Goal: Information Seeking & Learning: Learn about a topic

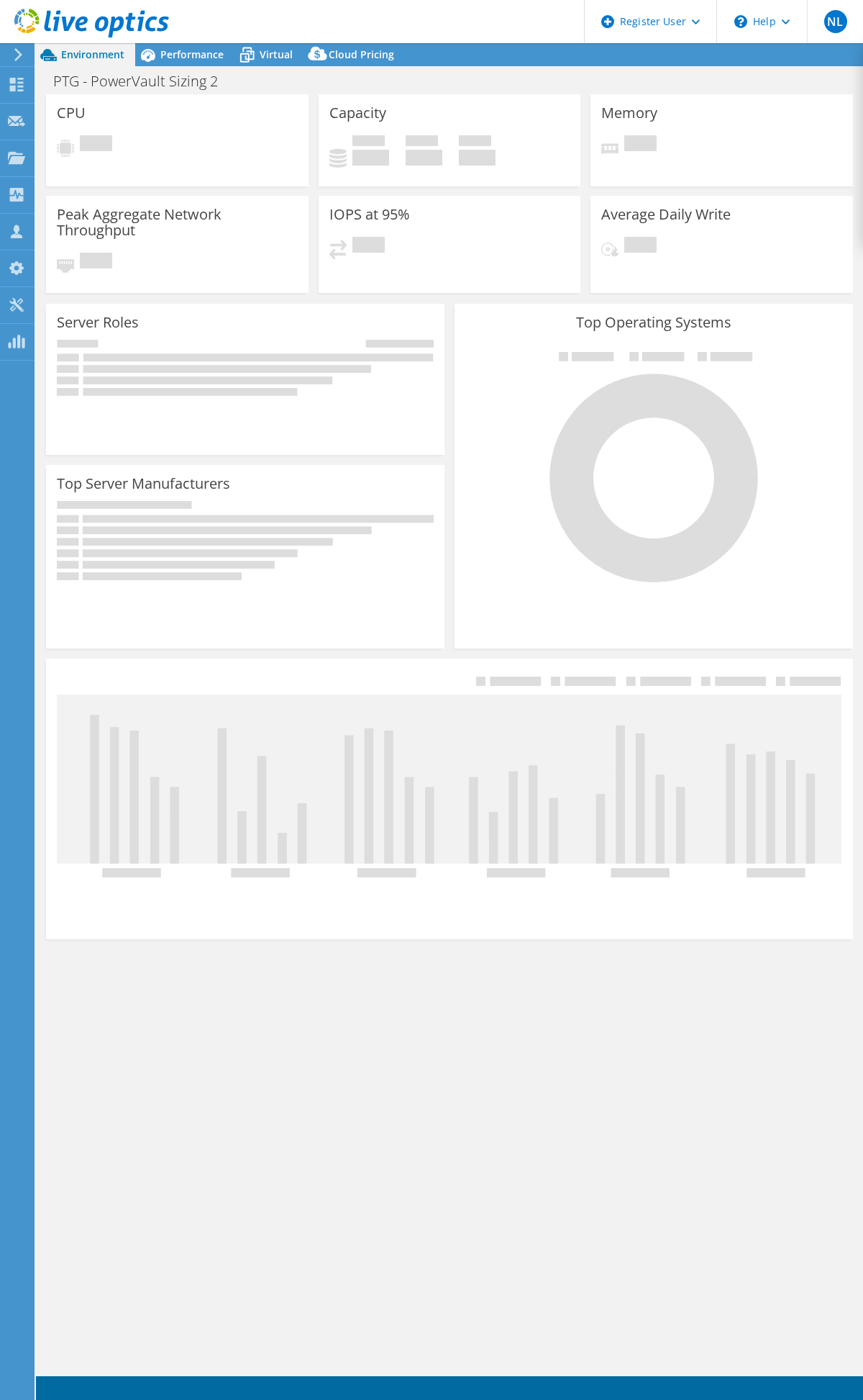
select select "USD"
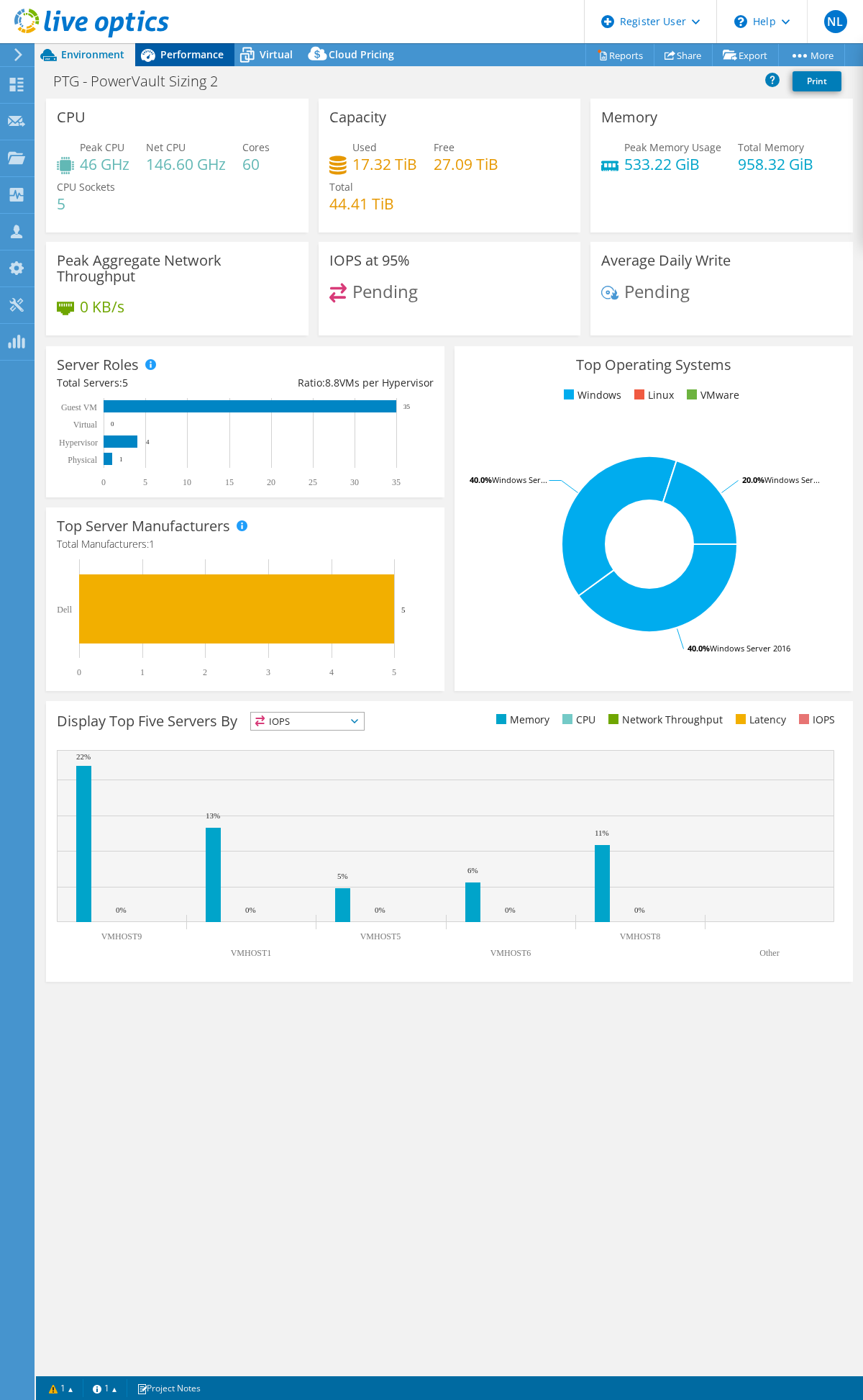
click at [198, 49] on span "Performance" at bounding box center [192, 55] width 64 height 13
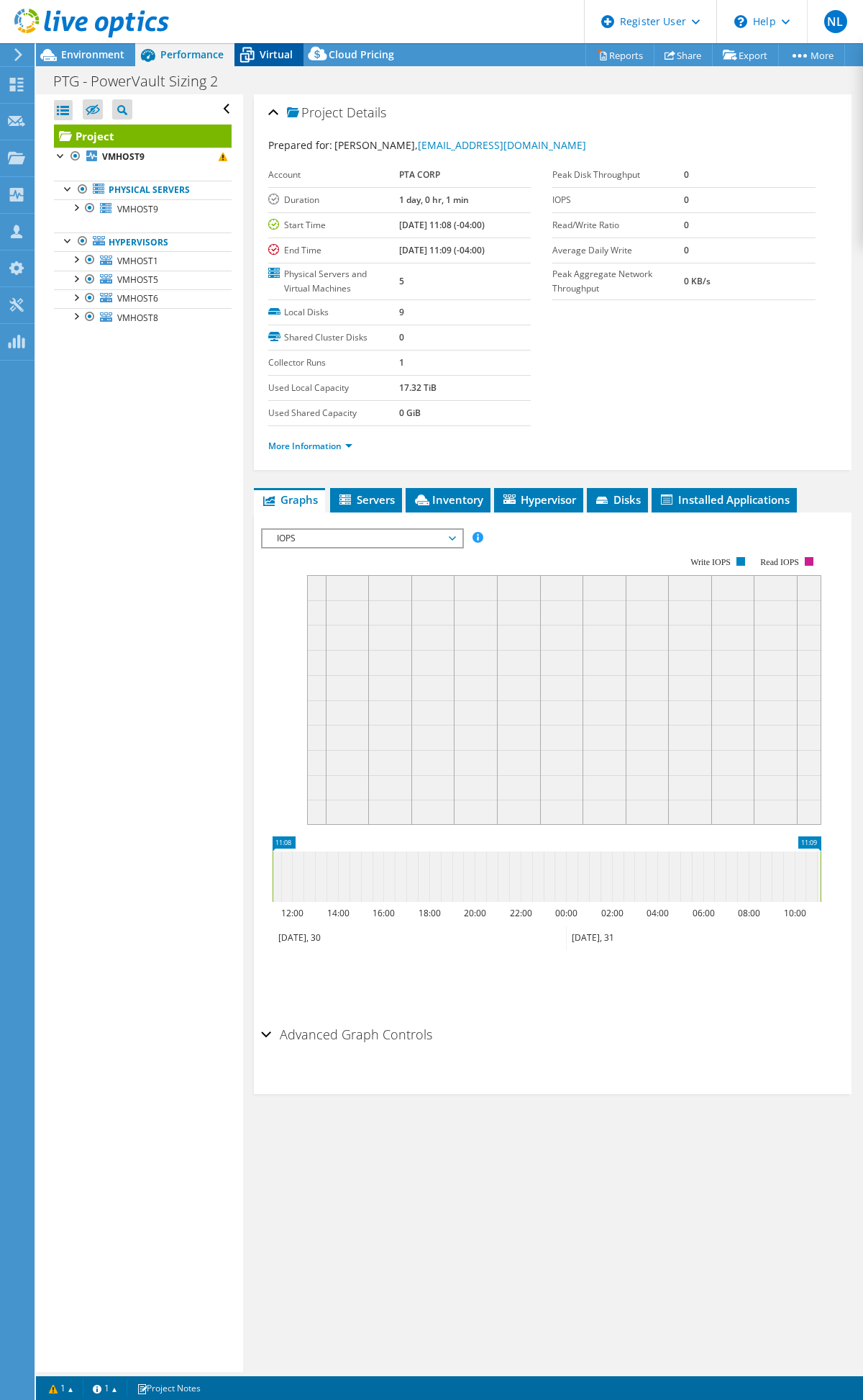
click at [239, 55] on icon at bounding box center [247, 55] width 25 height 25
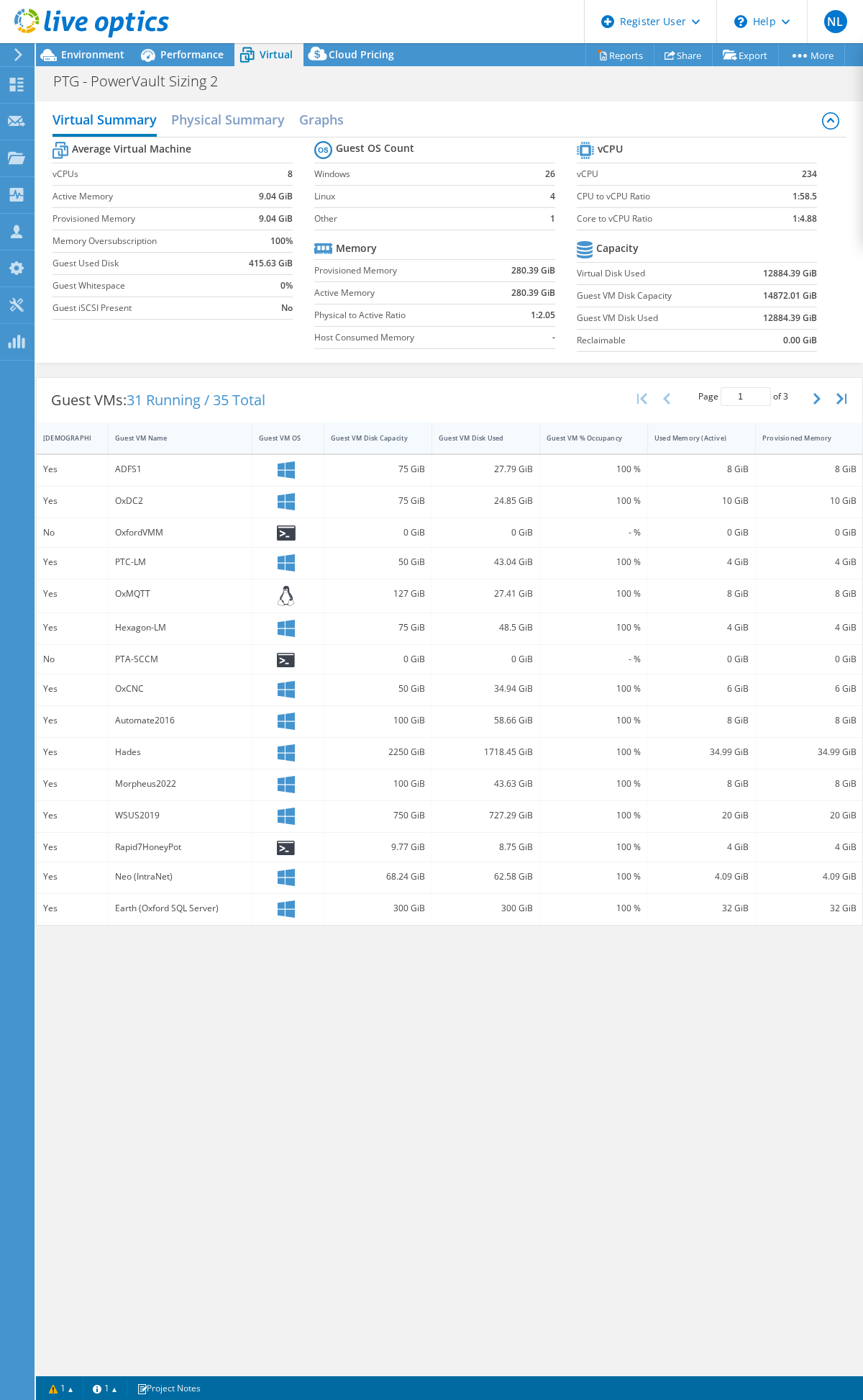
click at [398, 437] on div "Guest VM Disk Capacity" at bounding box center [369, 438] width 77 height 10
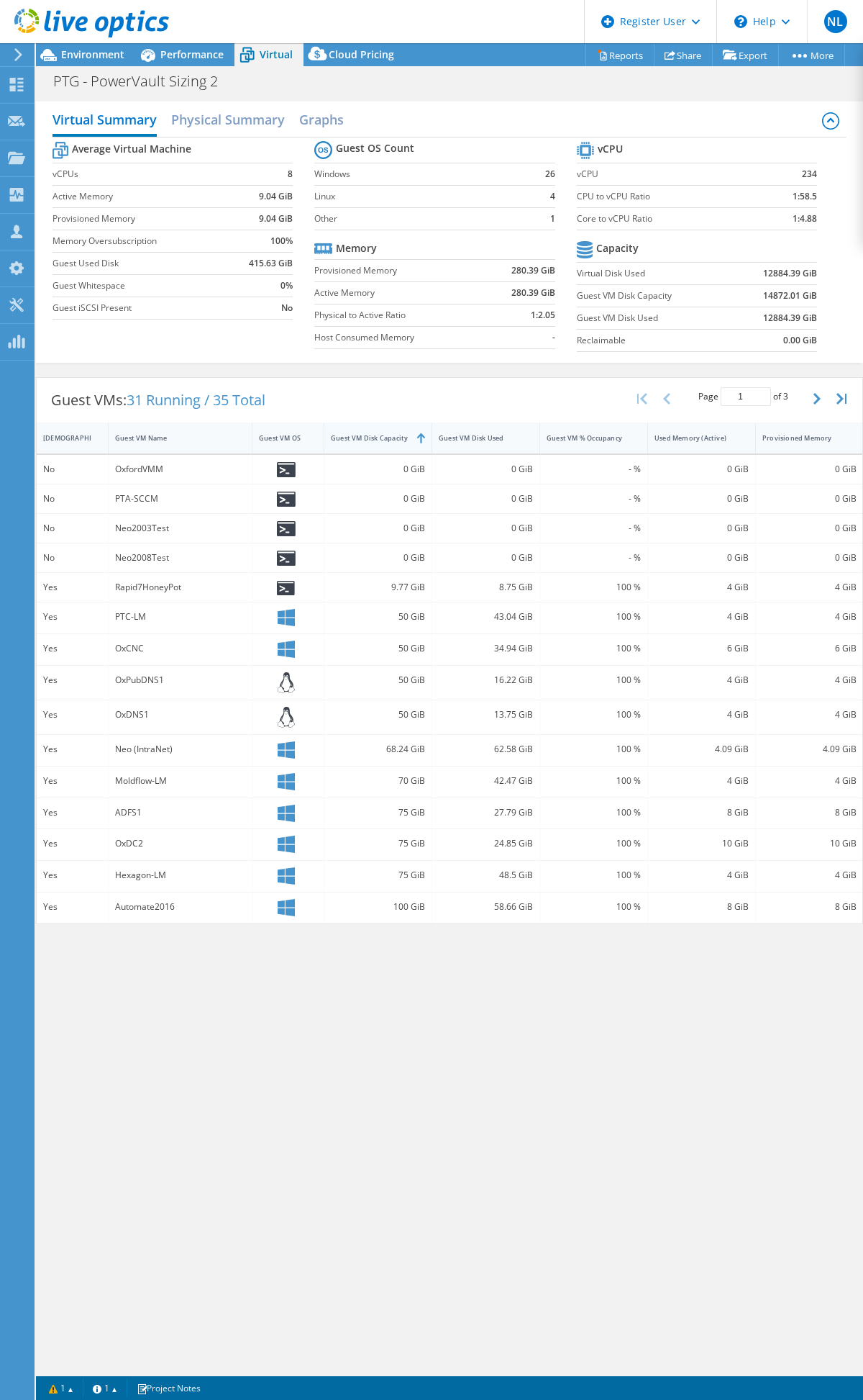
click at [398, 437] on div "Guest VM Disk Capacity" at bounding box center [369, 438] width 77 height 10
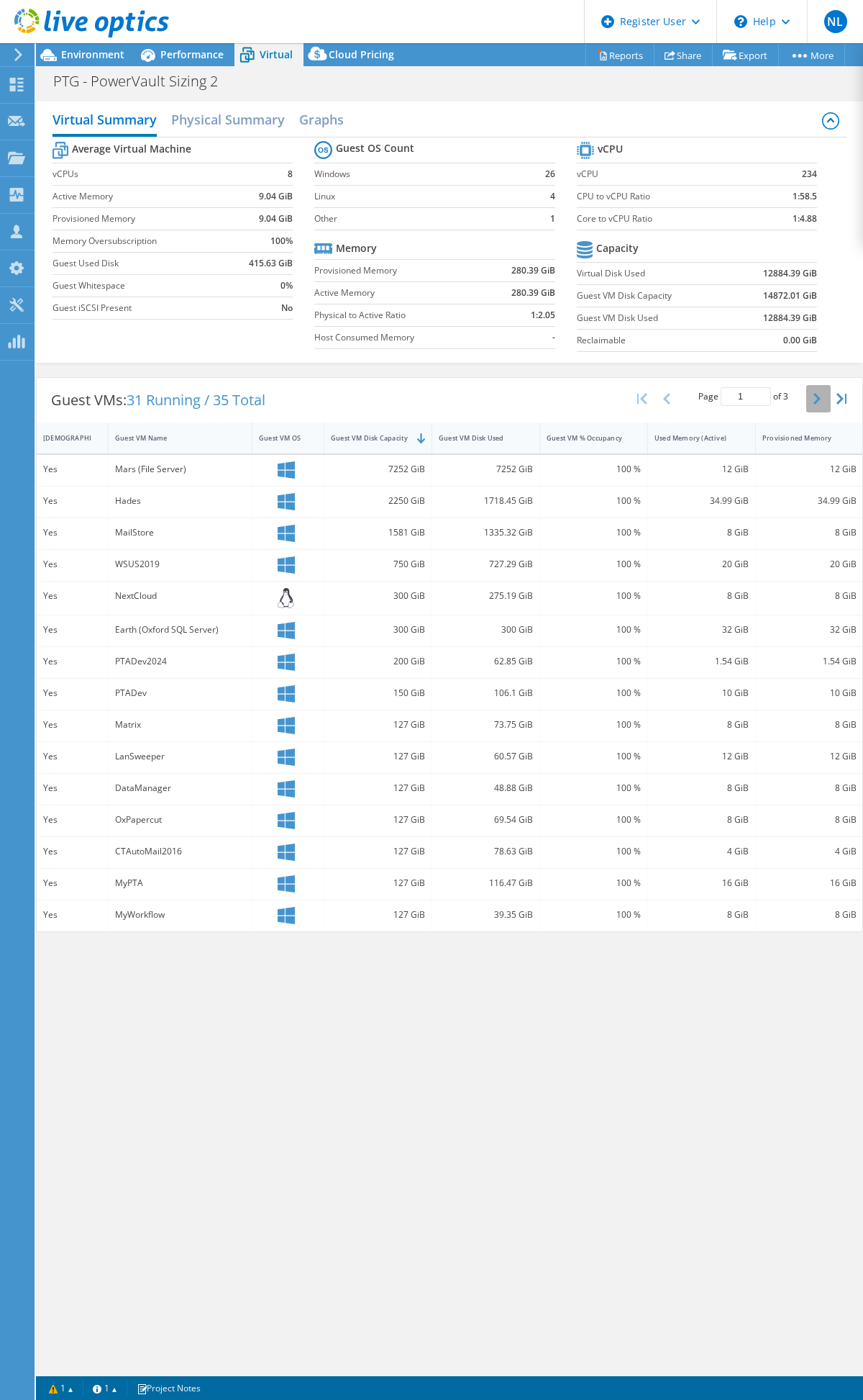
click at [810, 403] on button "button" at bounding box center [818, 398] width 25 height 28
click at [675, 404] on button "button" at bounding box center [668, 398] width 25 height 28
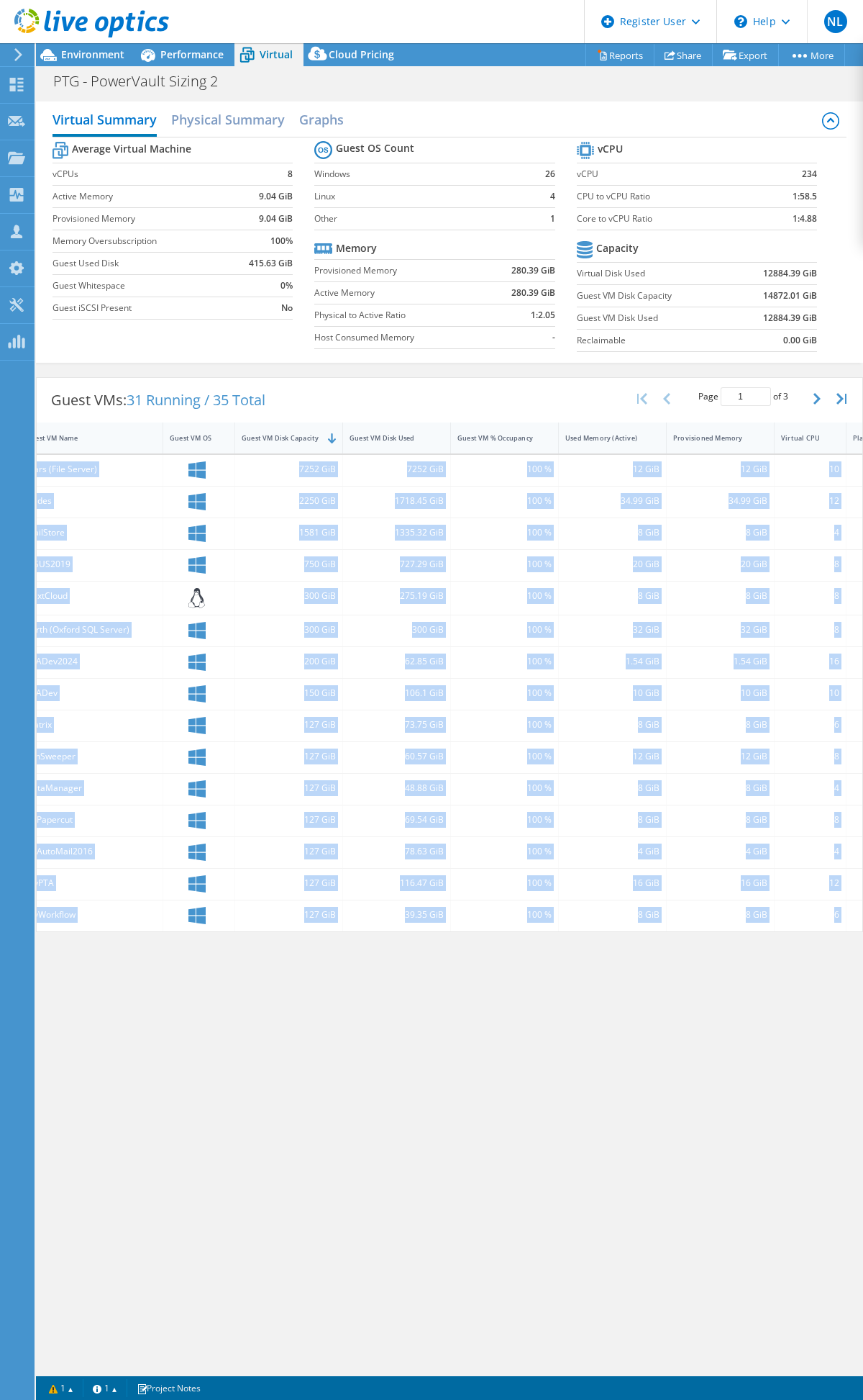
scroll to position [0, 146]
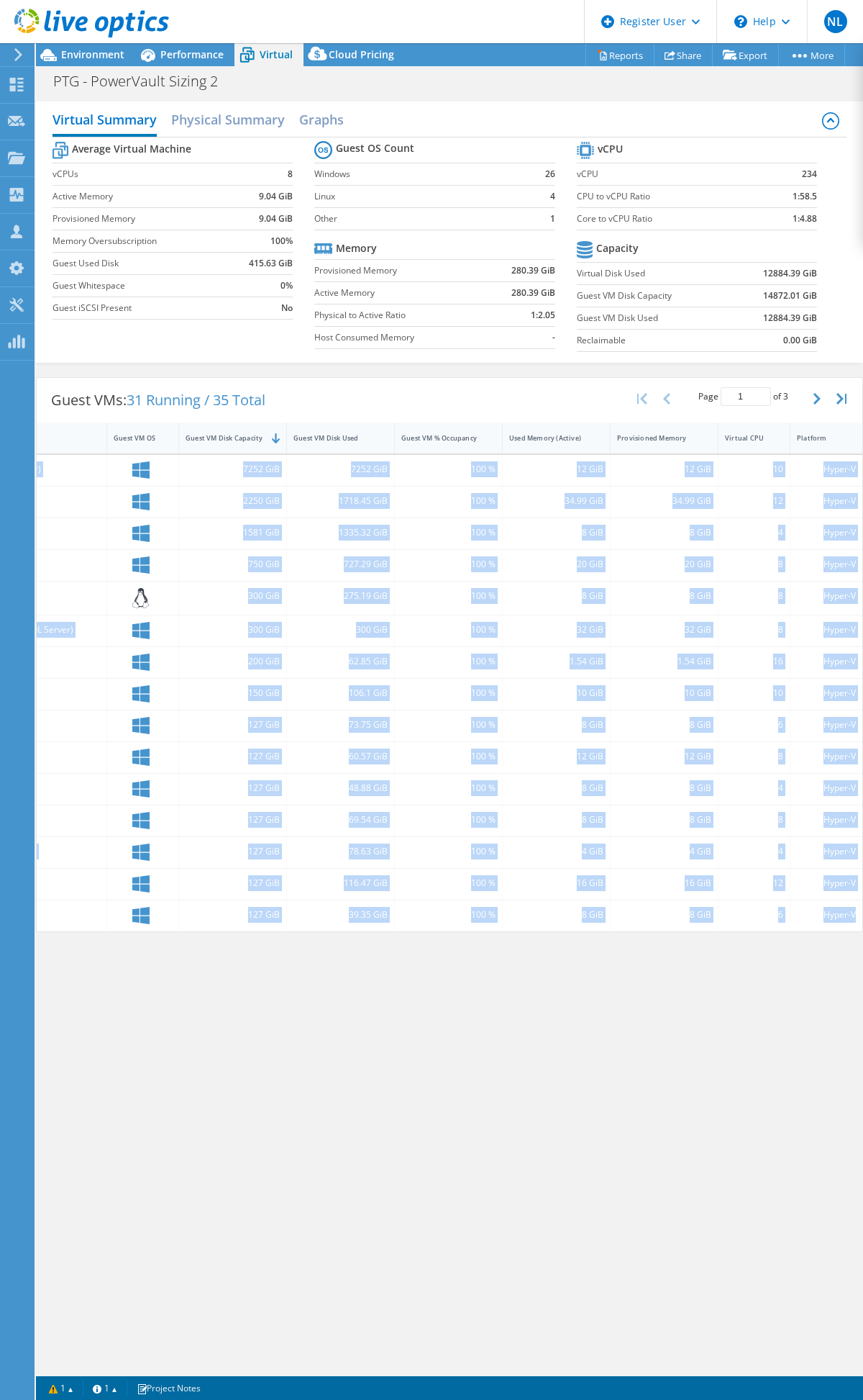
drag, startPoint x: 44, startPoint y: 469, endPoint x: 862, endPoint y: 910, distance: 929.3
click at [862, 910] on div "Guest VMs: 31 Running / 35 Total Page 1 of 3 5 rows 10 rows 20 rows 25 rows 50 …" at bounding box center [449, 655] width 827 height 555
copy div "Yes Mars (File Server) 7252 GiB 7252 GiB 100 % 12 GiB 12 GiB 10 Hyper-V Yes Had…"
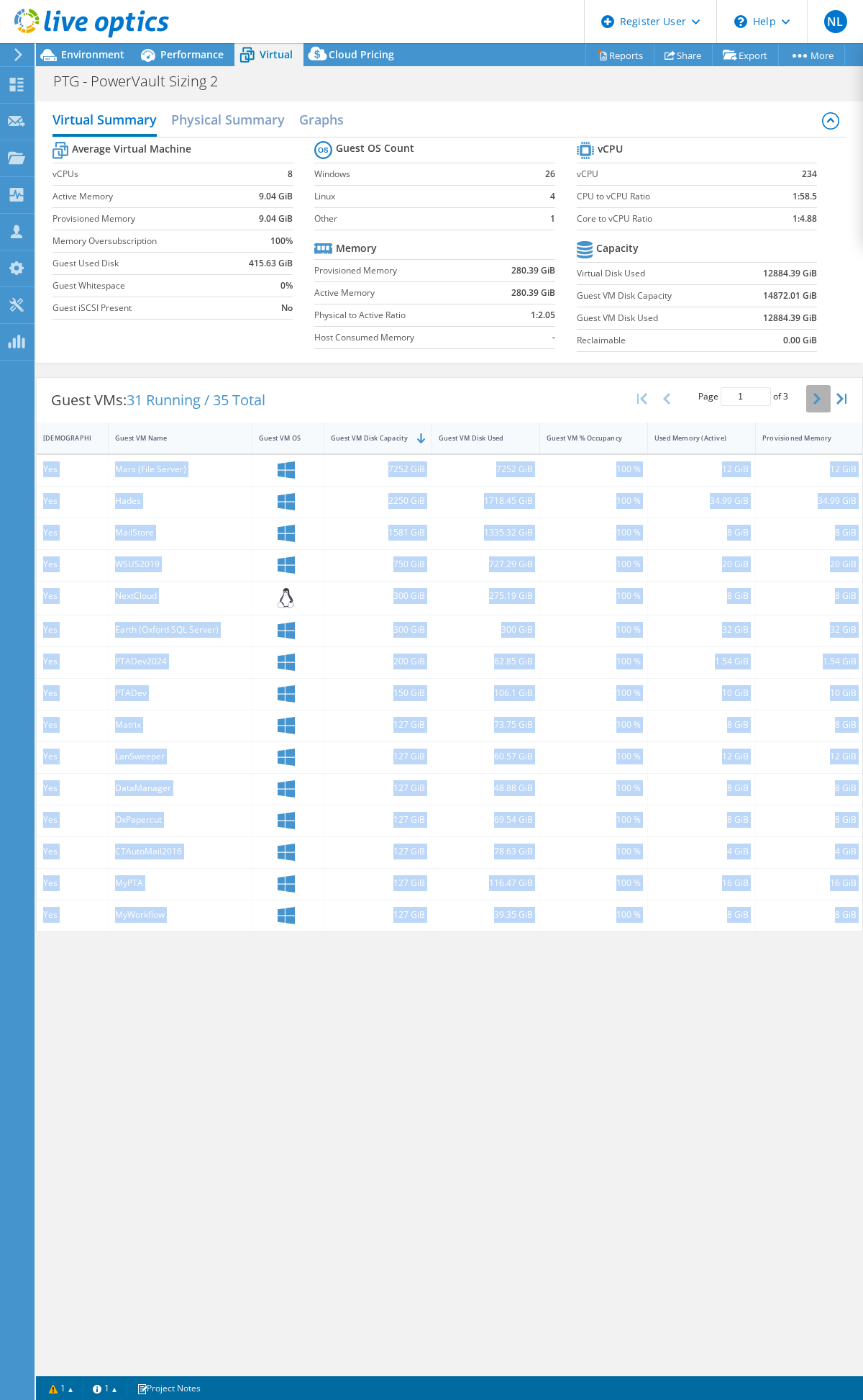
click at [824, 400] on button "button" at bounding box center [818, 398] width 25 height 28
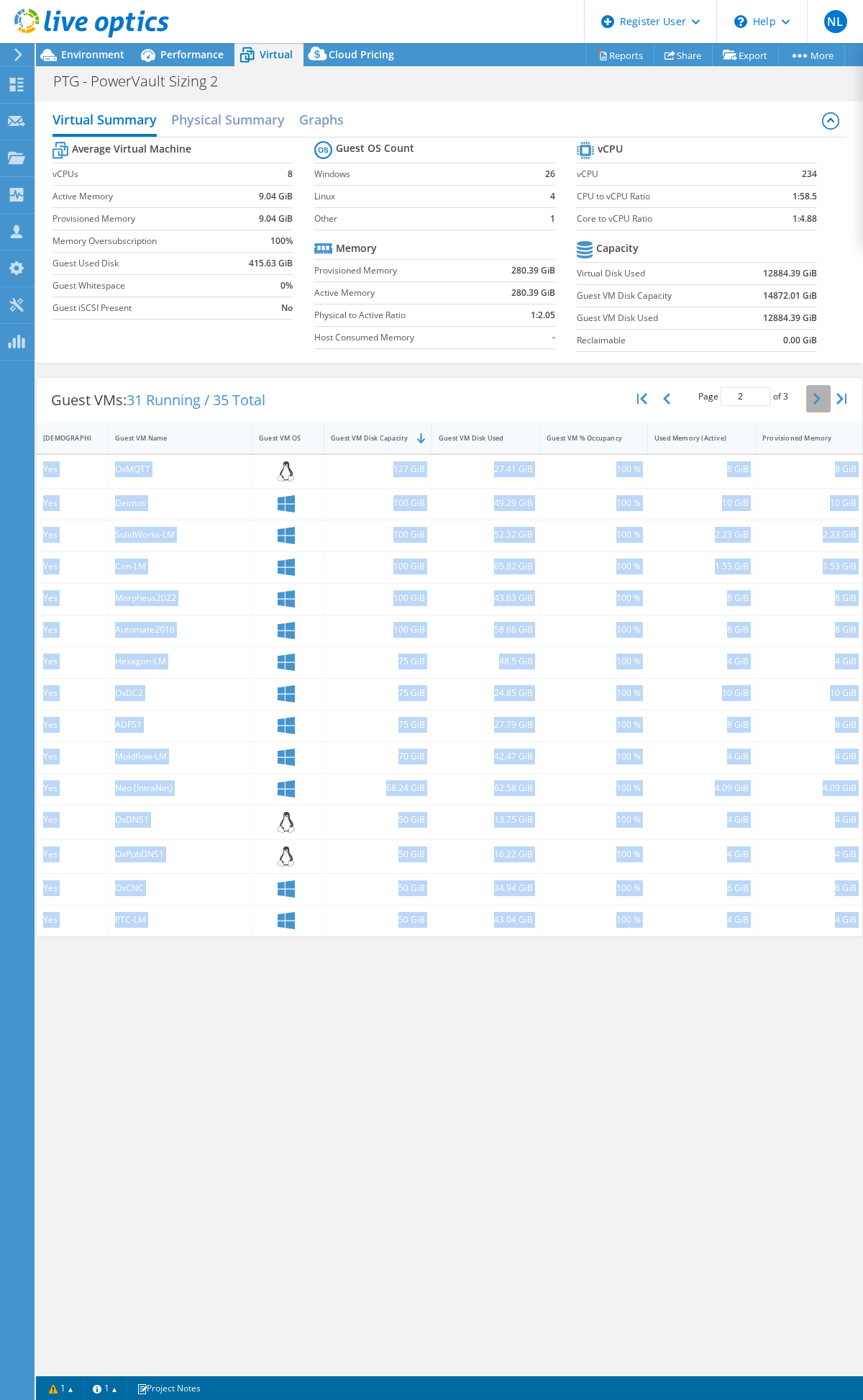
click at [824, 400] on button "button" at bounding box center [818, 398] width 25 height 28
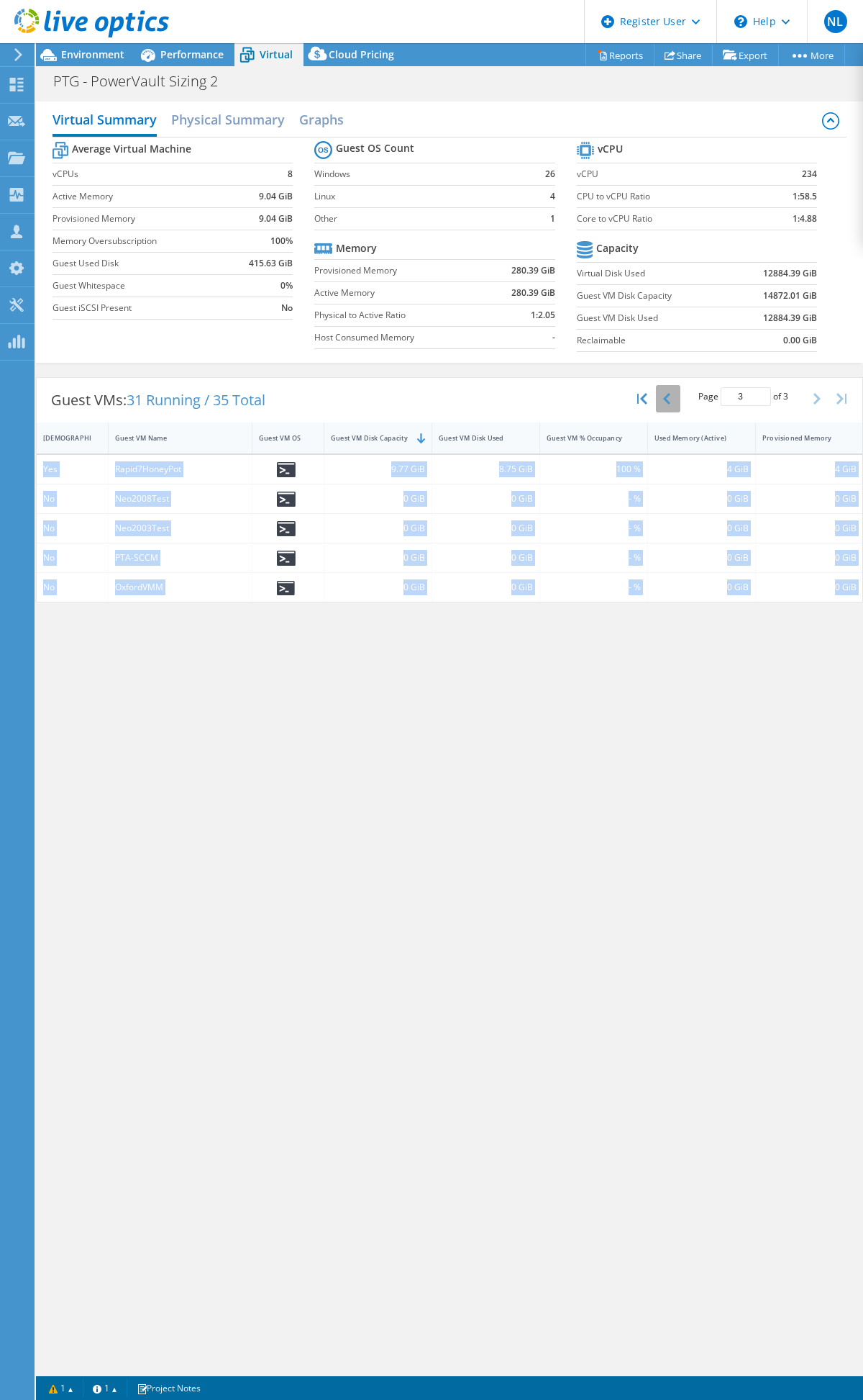
click at [662, 398] on button "button" at bounding box center [668, 398] width 25 height 28
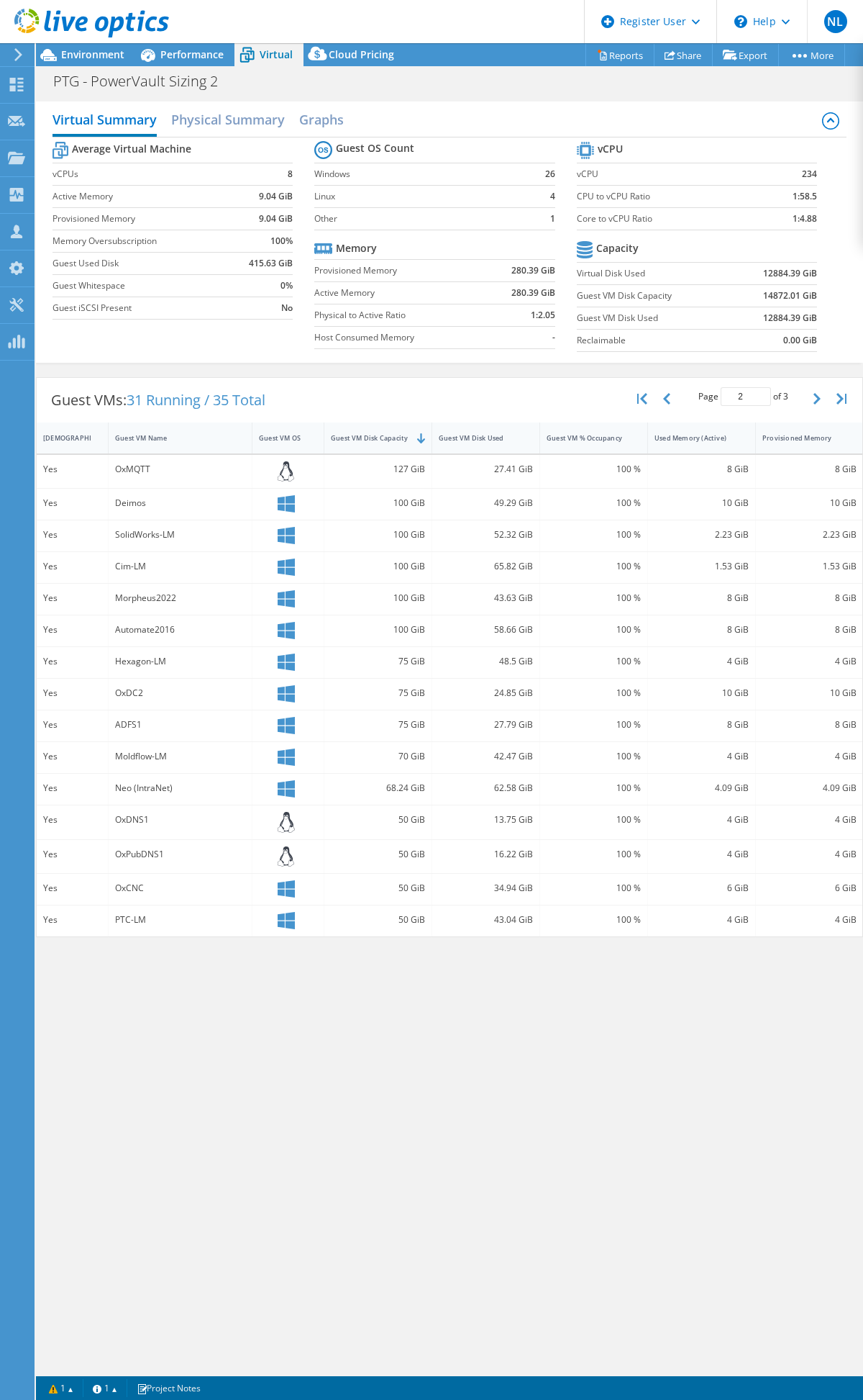
click at [371, 1026] on div "Virtual Summary Physical Summary Graphs Average Virtual Machine vCPUs 8 Active …" at bounding box center [449, 733] width 827 height 1277
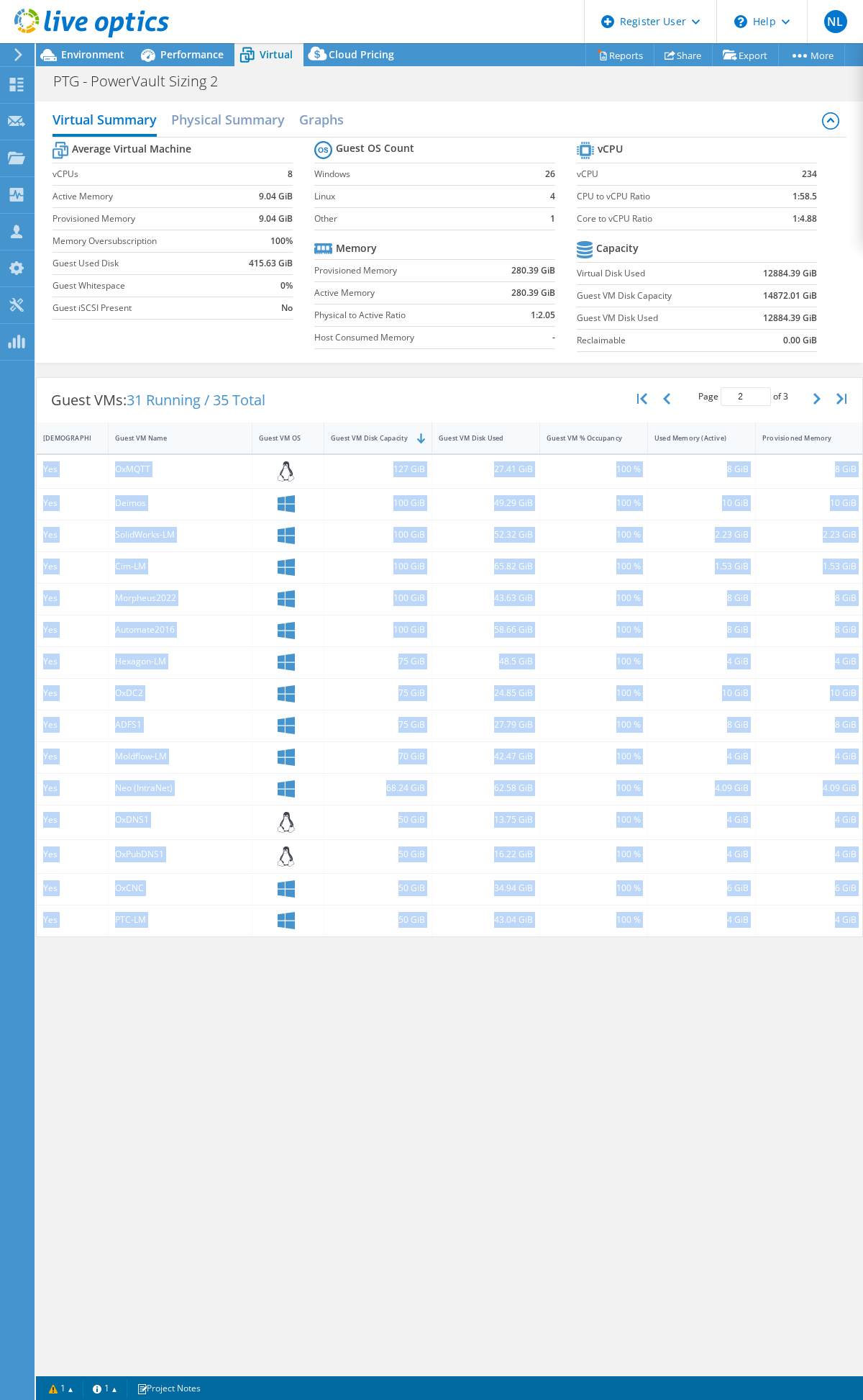
scroll to position [0, 146]
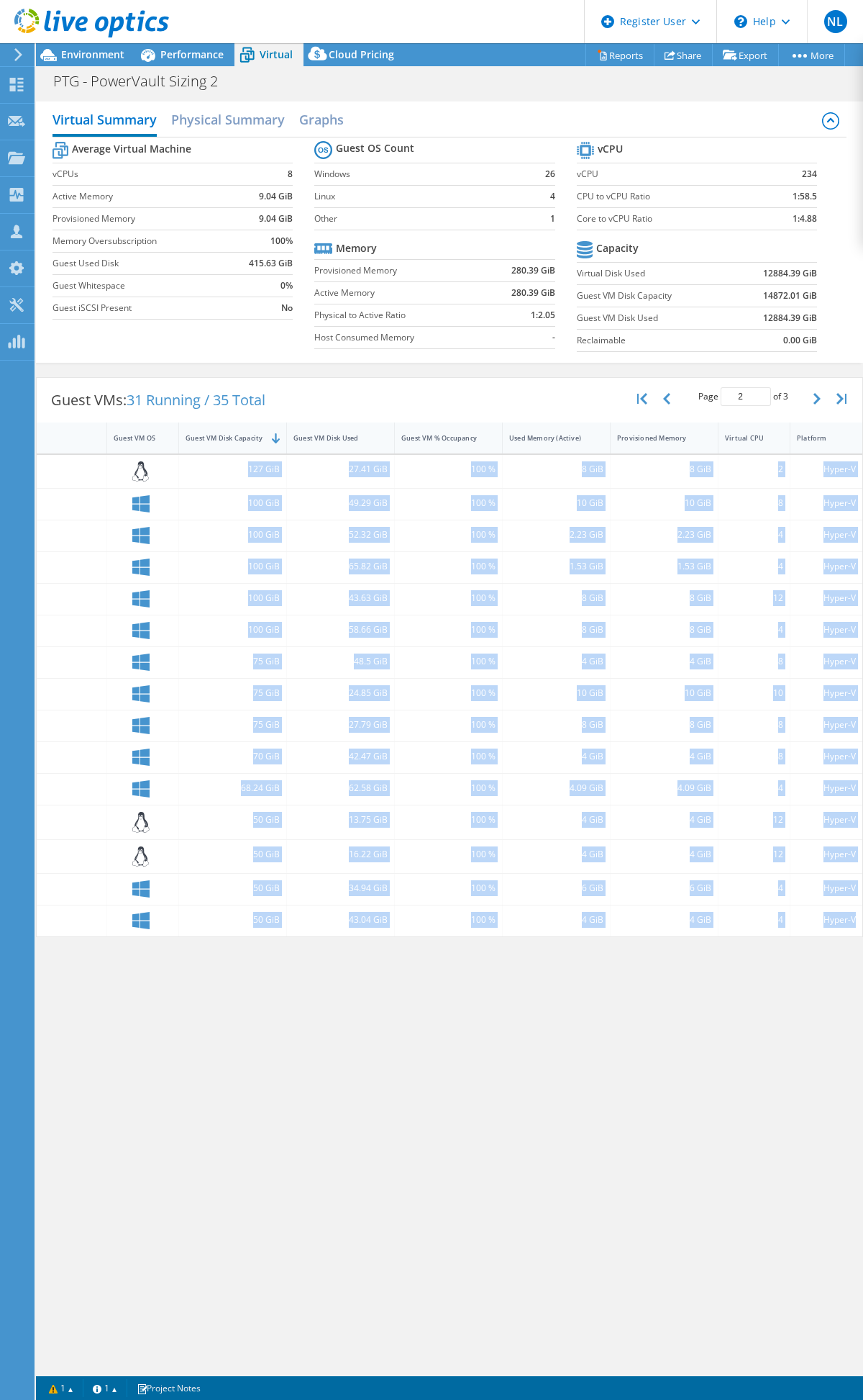
drag, startPoint x: 73, startPoint y: 512, endPoint x: 862, endPoint y: 929, distance: 892.4
click at [862, 929] on div "Guest VMs: 31 Running / 35 Total Page 2 of 3 5 rows 10 rows 20 rows 25 rows 50 …" at bounding box center [449, 658] width 827 height 561
copy div "Yes OxMQTT 127 GiB 27.41 GiB 100 % 8 GiB 8 GiB 2 Hyper-V Yes Deimos 100 GiB 49.…"
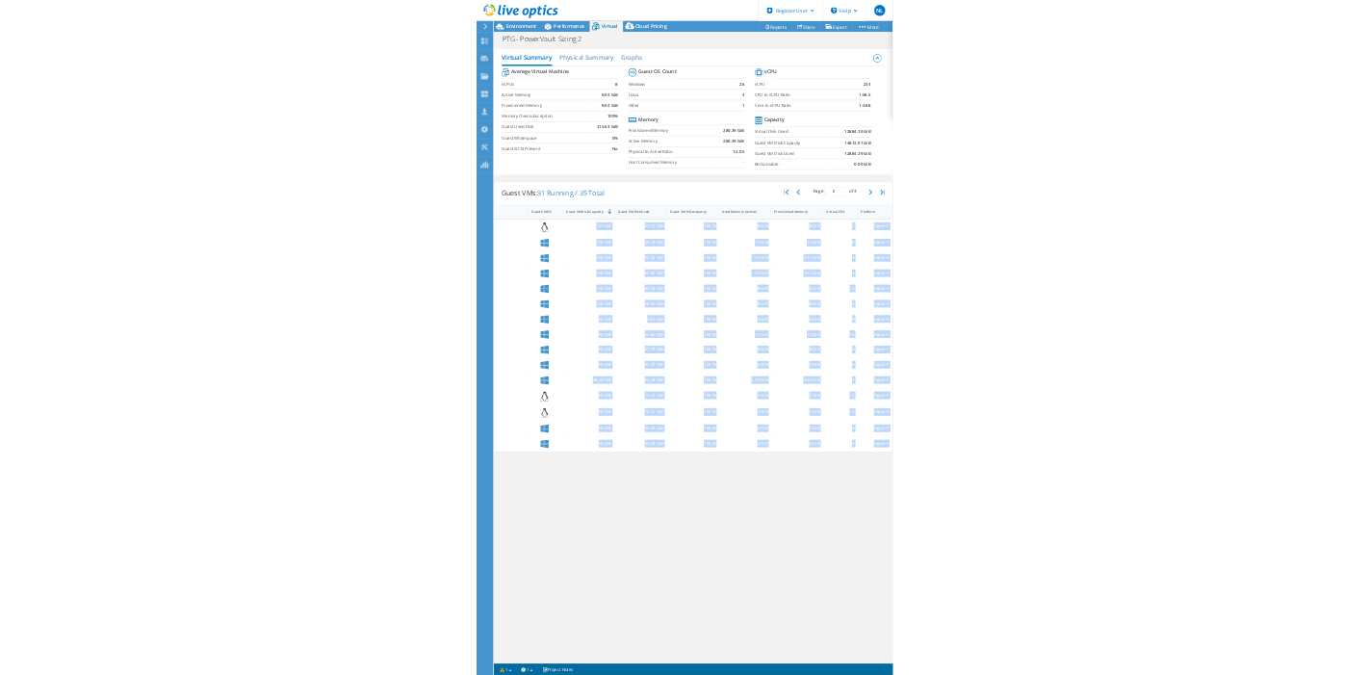
scroll to position [0, 0]
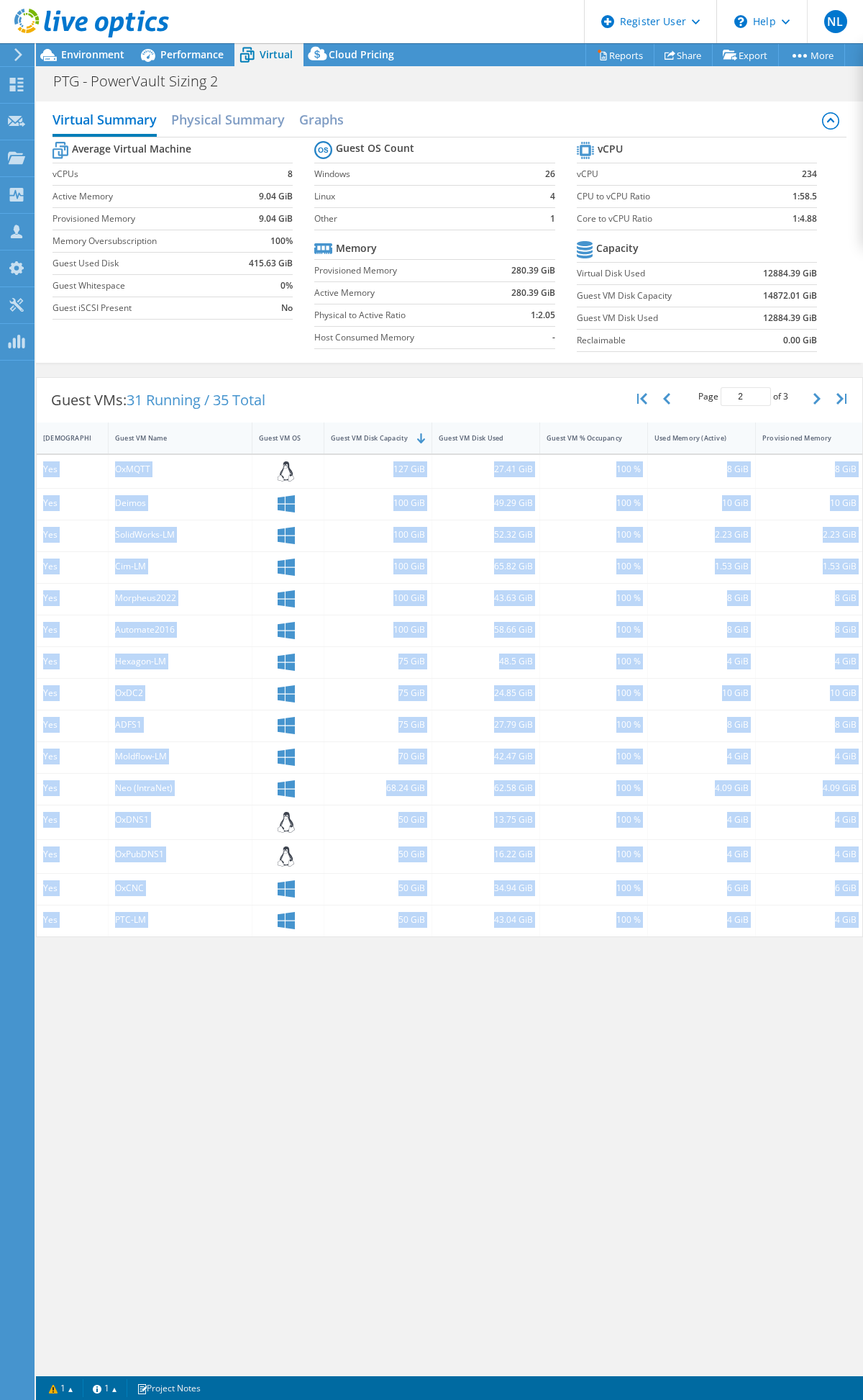
copy div "Yes OxMQTT 127 GiB 27.41 GiB 100 % 8 GiB 8 GiB 2 Hyper-V Yes Deimos 100 GiB 49.…"
drag, startPoint x: 808, startPoint y: 396, endPoint x: 797, endPoint y: 407, distance: 15.6
click at [809, 396] on button "button" at bounding box center [818, 398] width 25 height 28
type input "3"
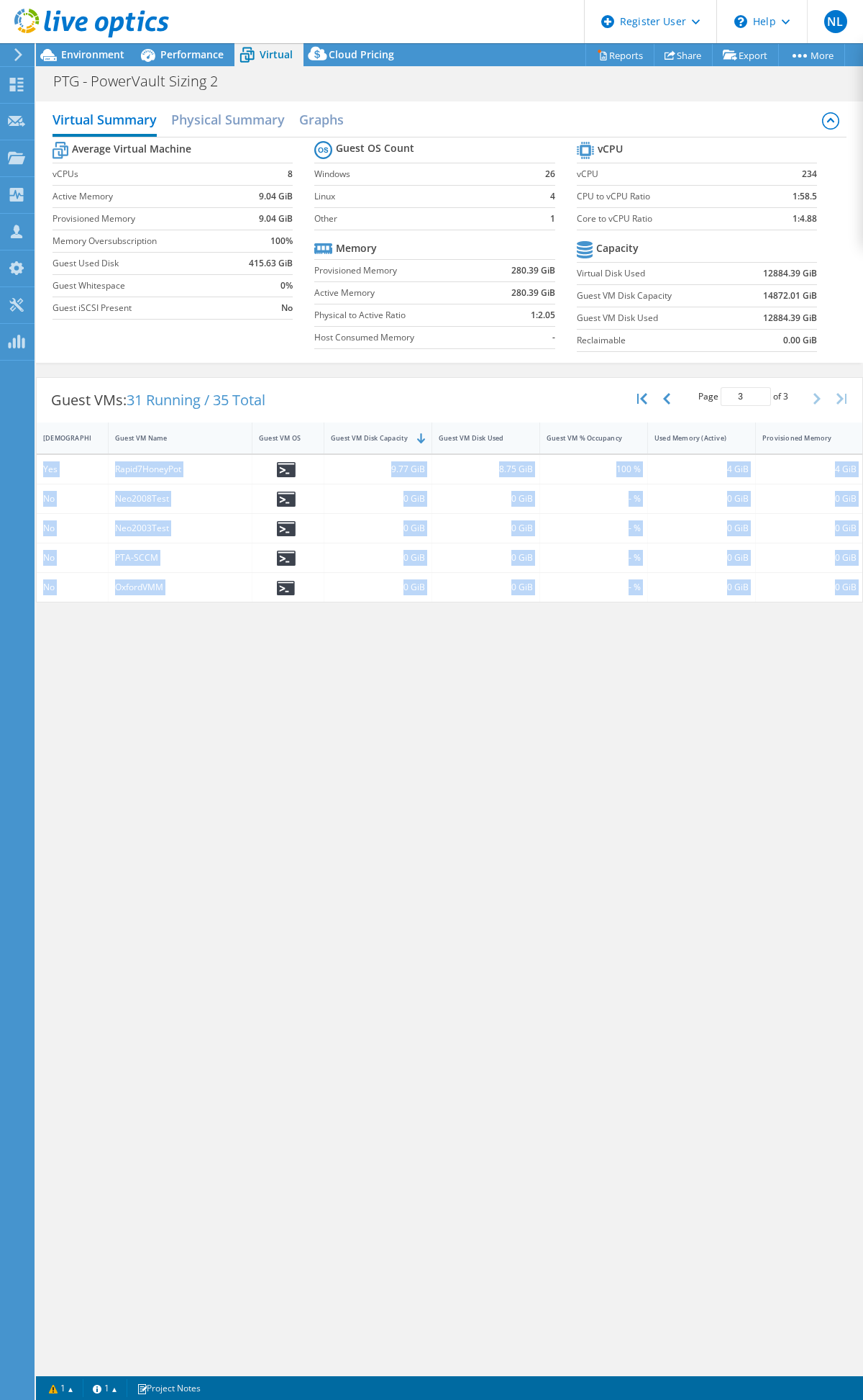
copy div "Yes OxMQTT 127 GiB 27.41 GiB 100 % 8 GiB 8 GiB 2 Hyper-V Yes Deimos 100 GiB 49.…"
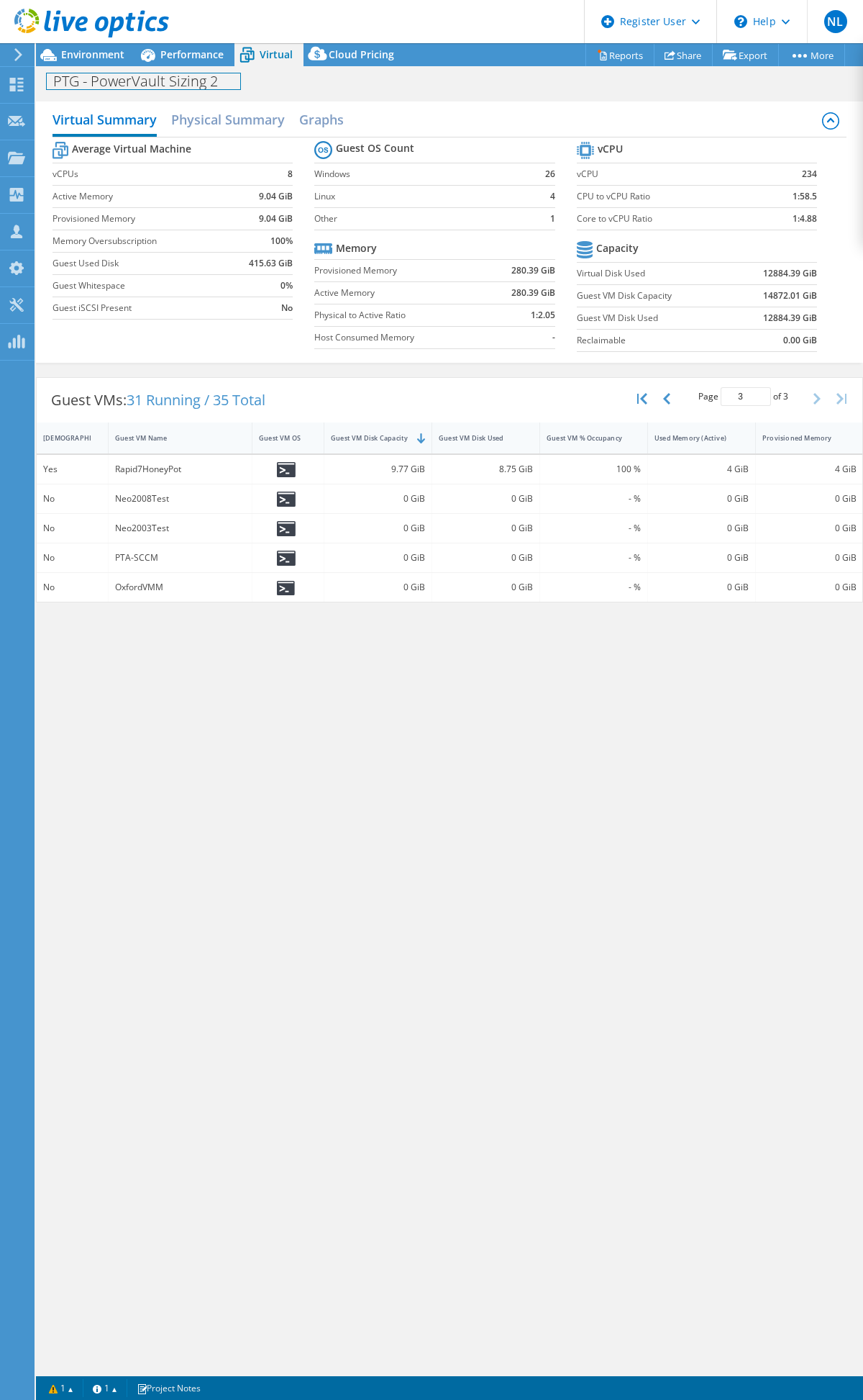
click at [180, 68] on div "PTG - PowerVault Sizing 2 Print" at bounding box center [449, 81] width 827 height 27
click at [178, 60] on span "Performance" at bounding box center [192, 55] width 64 height 13
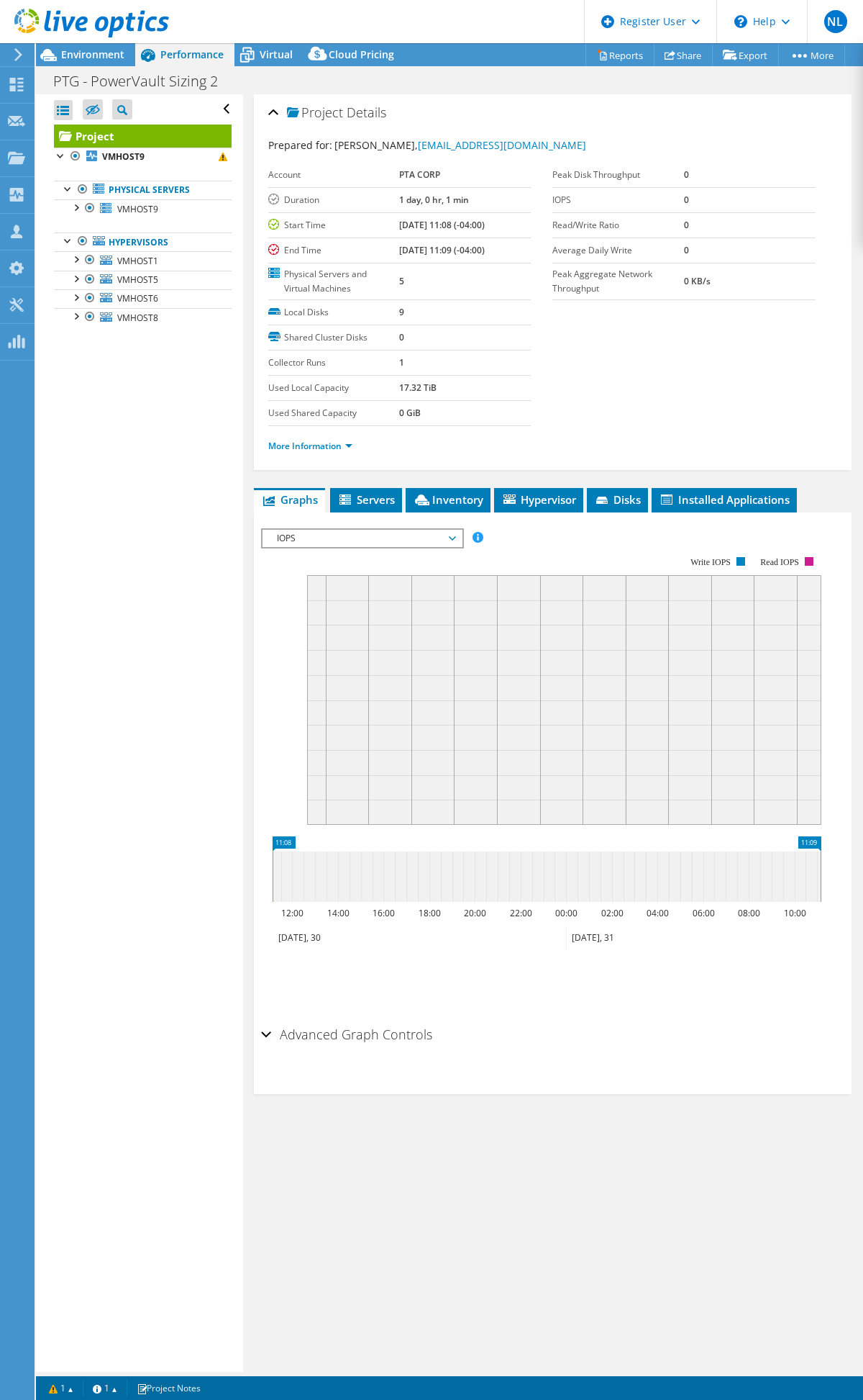
click at [85, 43] on div at bounding box center [84, 24] width 169 height 49
click at [89, 49] on span "Environment" at bounding box center [93, 55] width 64 height 13
